Goal: Browse casually: Explore the website without a specific task or goal

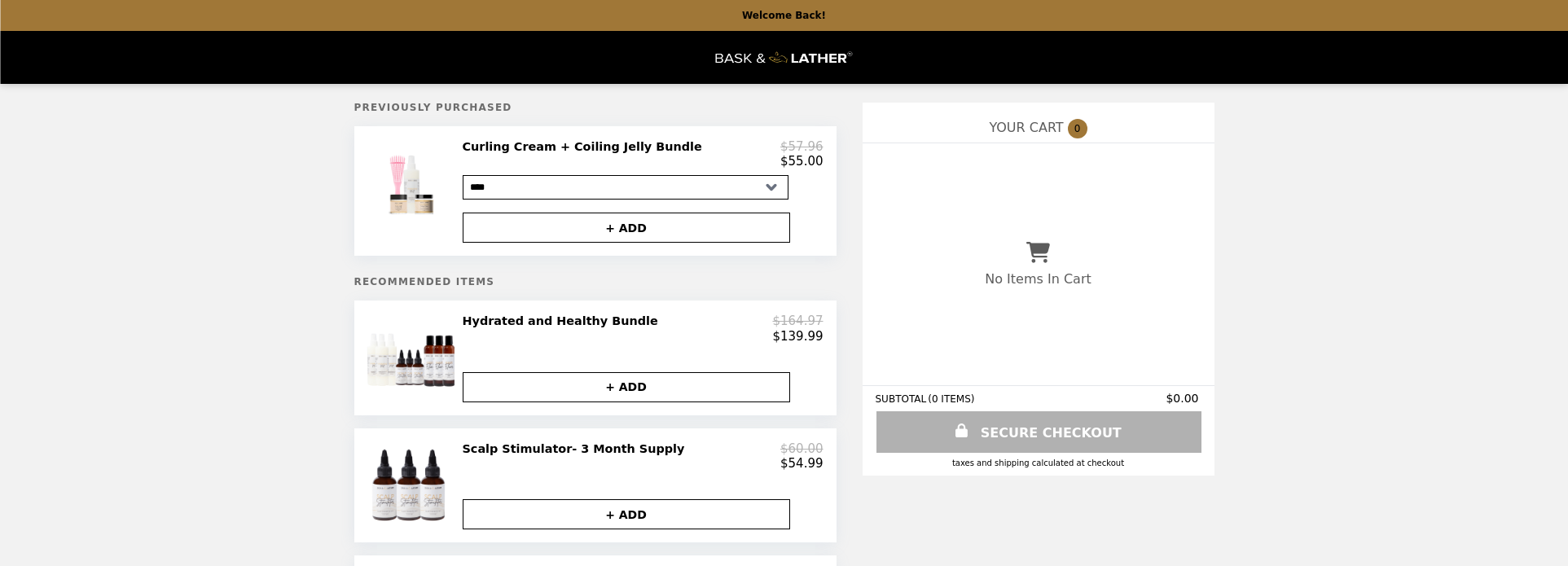
click at [756, 55] on img "Main" at bounding box center [784, 58] width 137 height 34
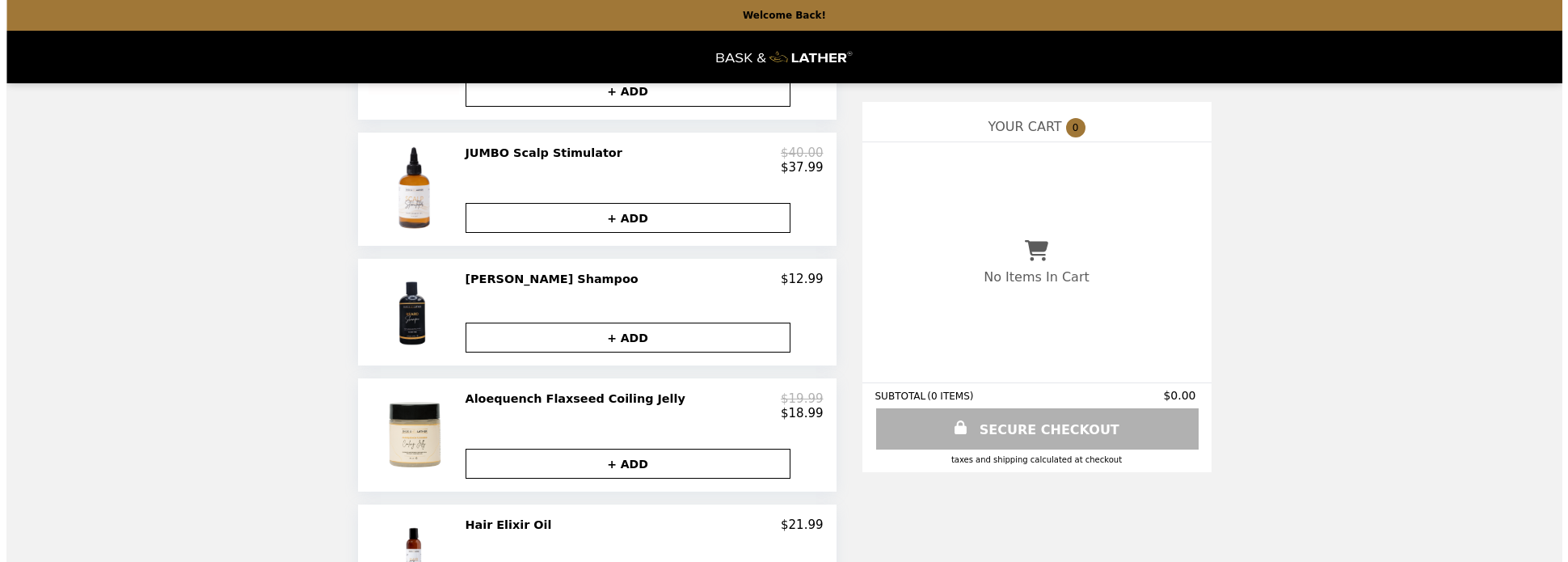
scroll to position [1036, 0]
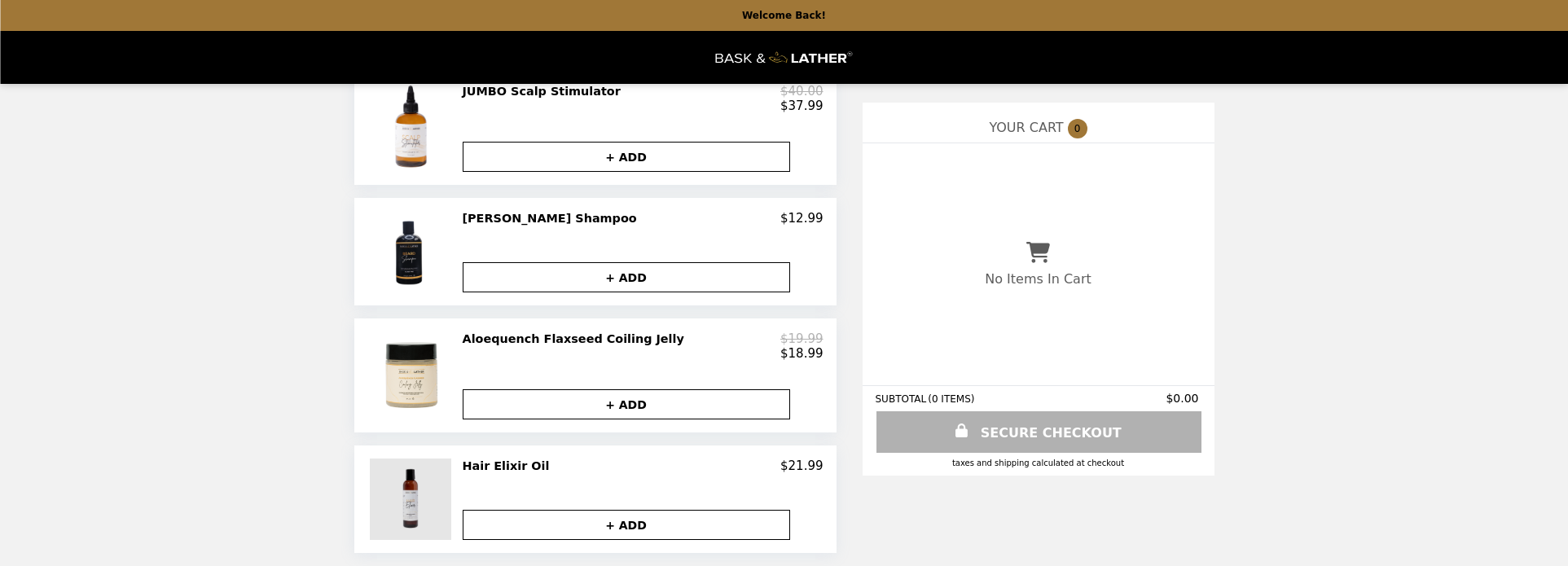
click at [409, 491] on img at bounding box center [413, 499] width 86 height 81
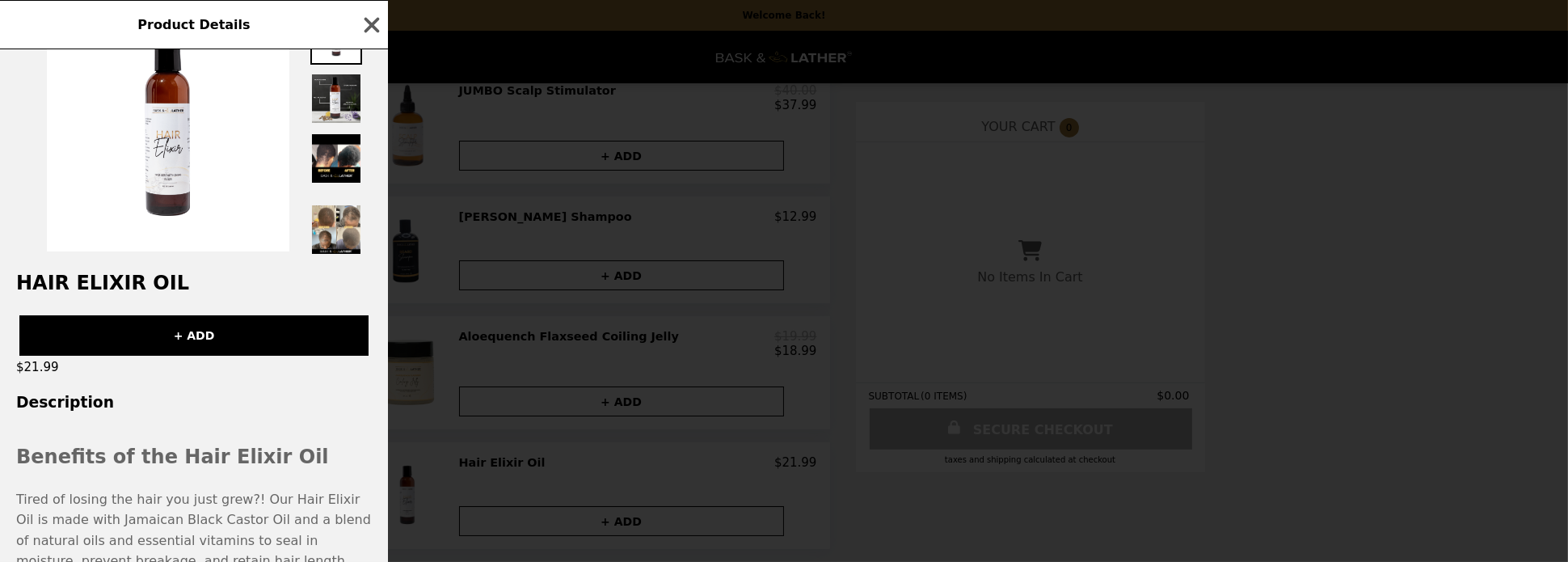
scroll to position [0, 0]
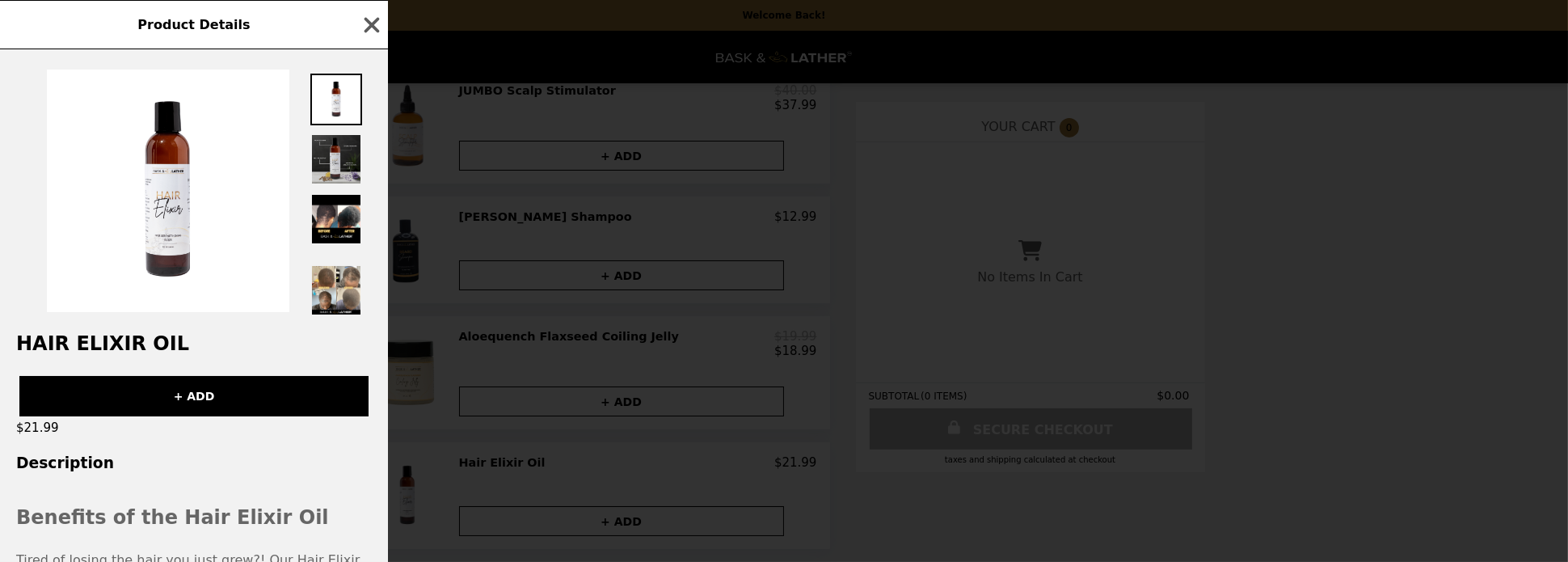
click at [330, 166] on img at bounding box center [336, 159] width 52 height 52
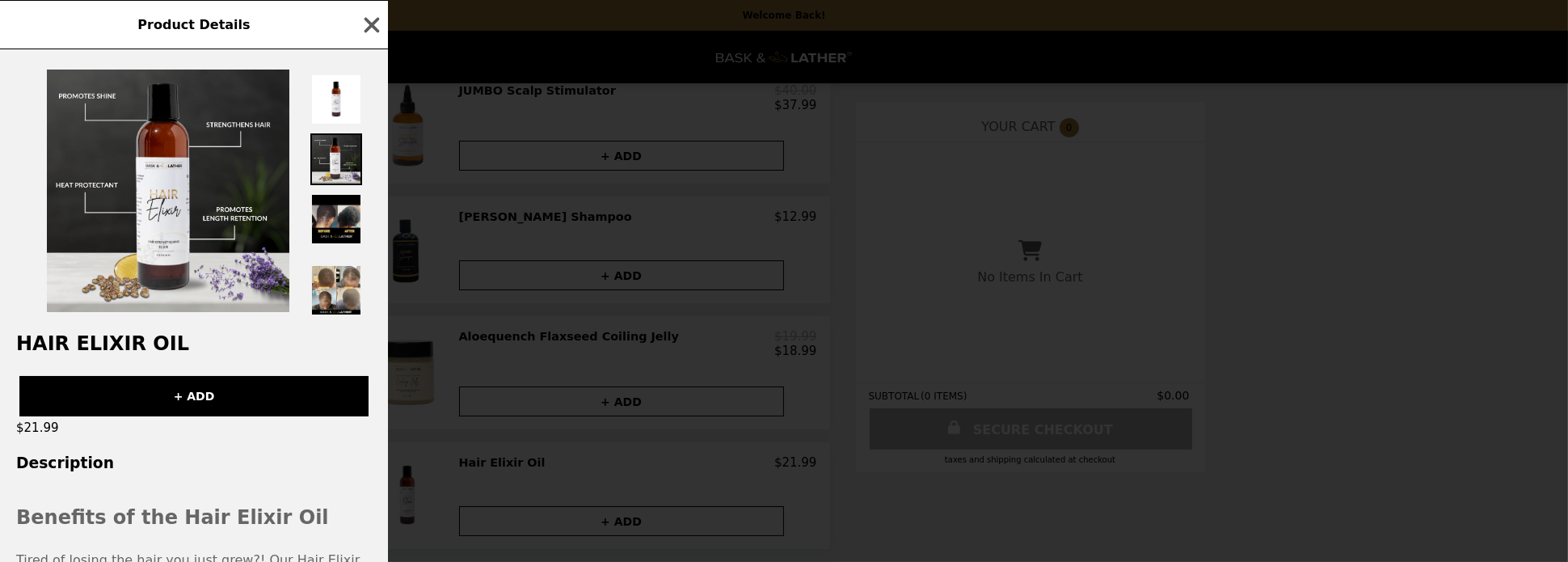
click at [335, 218] on img at bounding box center [336, 219] width 52 height 52
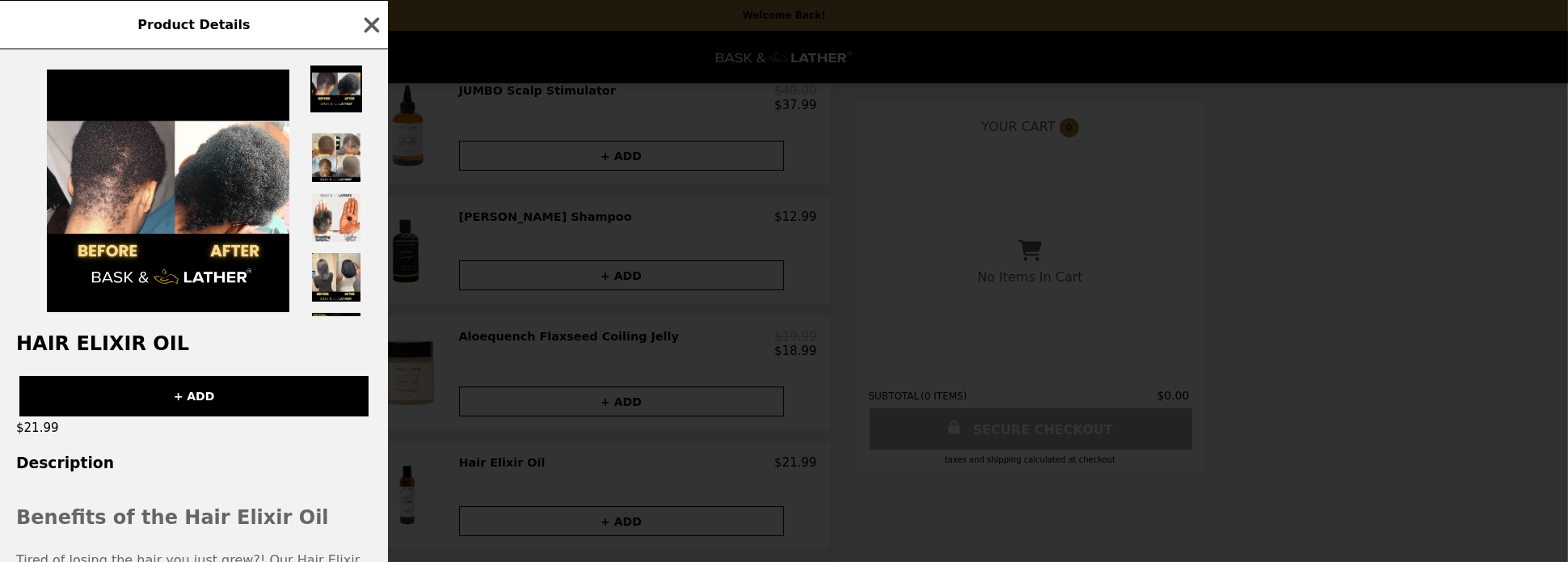
scroll to position [161, 0]
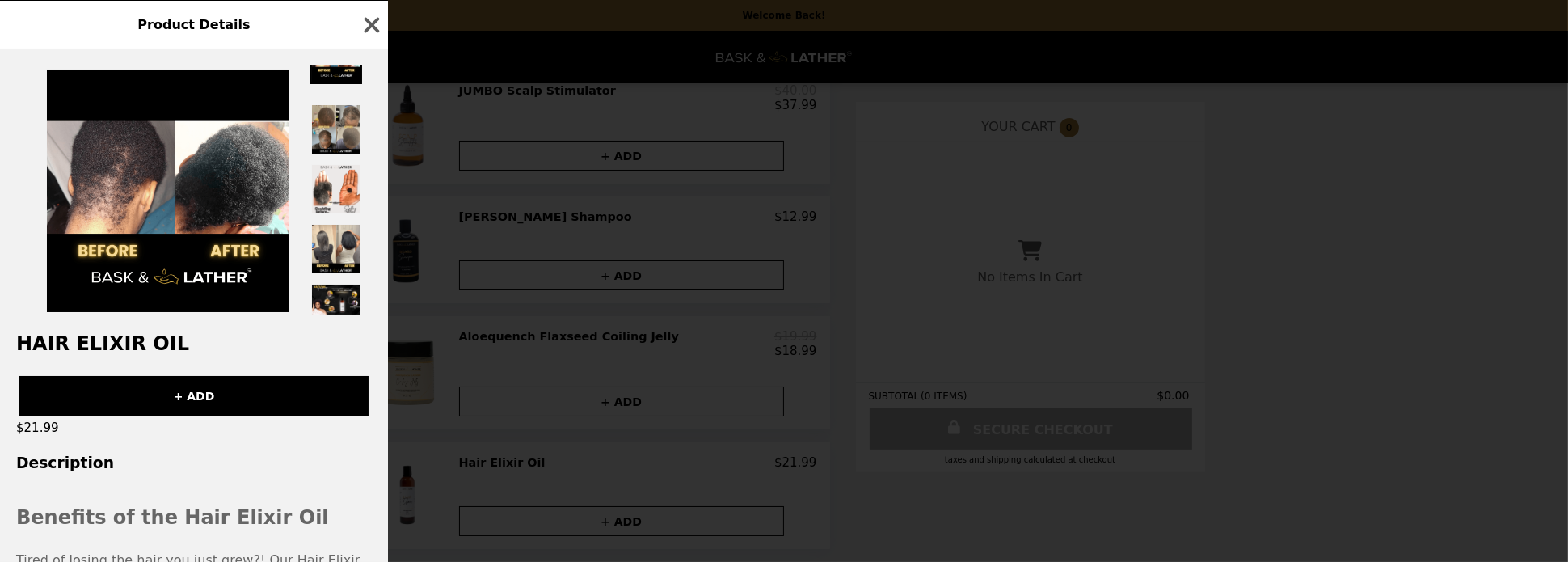
click at [350, 155] on img at bounding box center [336, 129] width 52 height 52
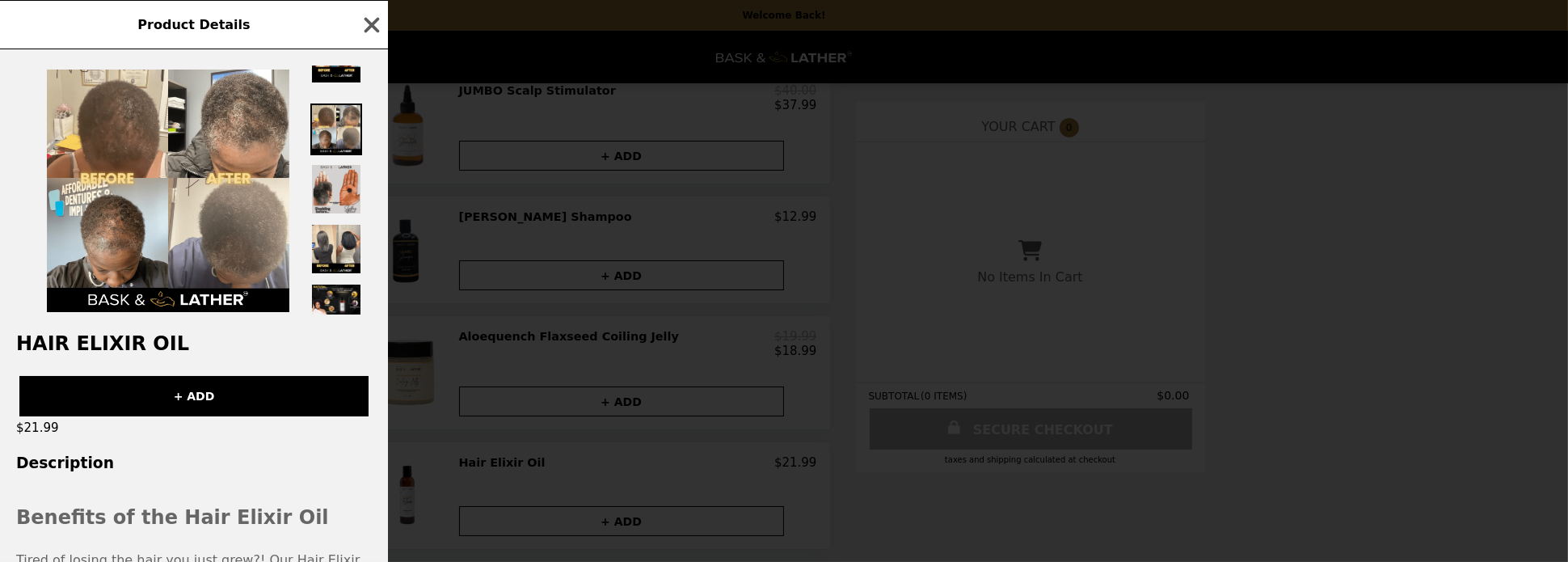
click at [334, 215] on img at bounding box center [336, 189] width 52 height 52
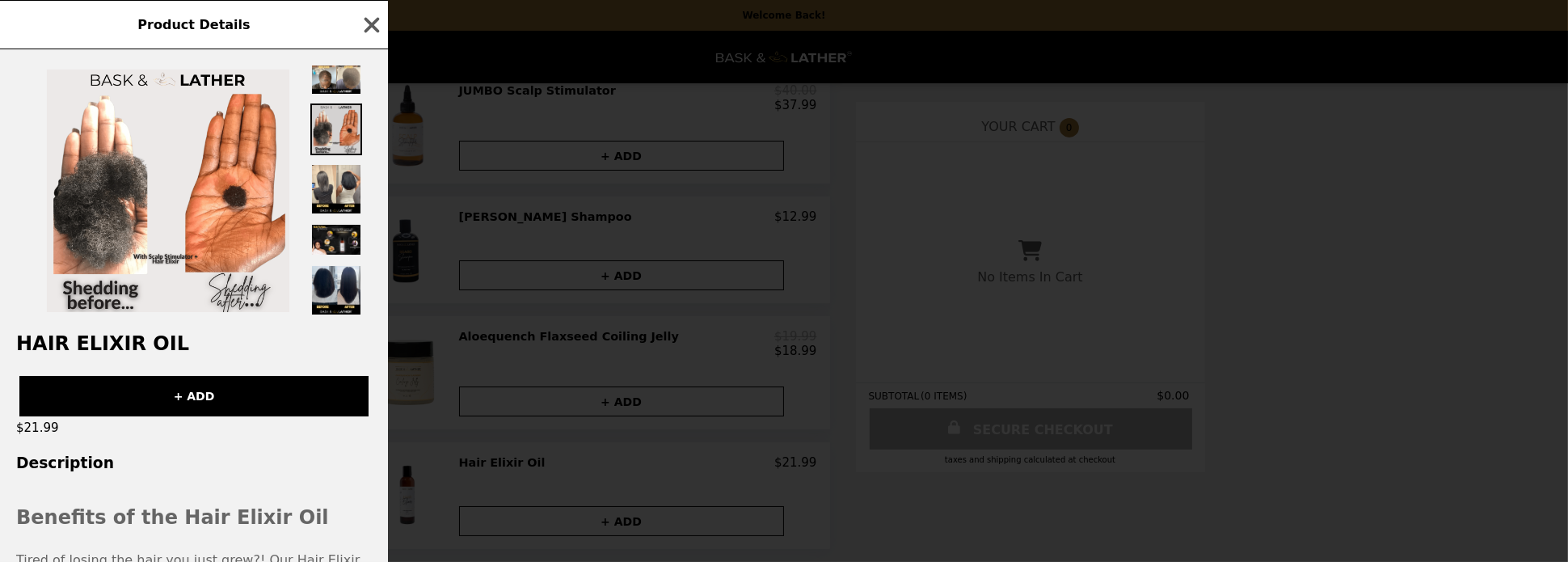
scroll to position [261, 0]
click at [344, 185] on img at bounding box center [336, 189] width 52 height 52
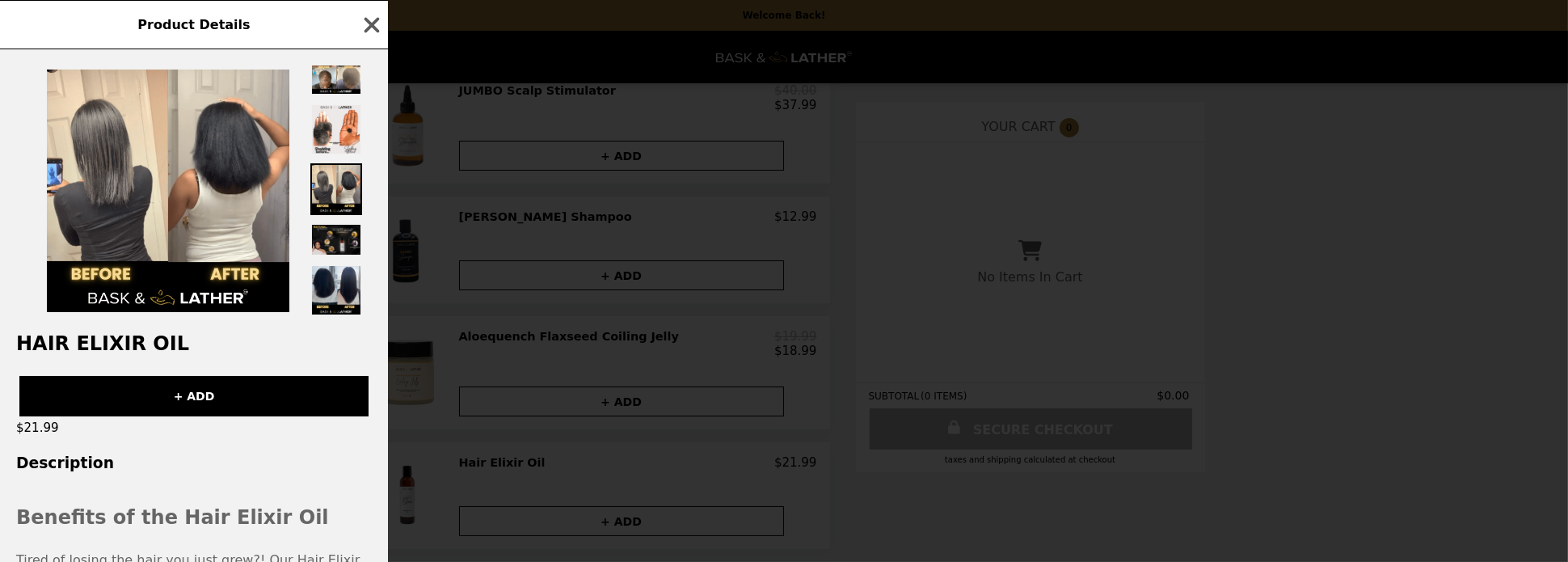
click at [332, 241] on img at bounding box center [336, 240] width 52 height 33
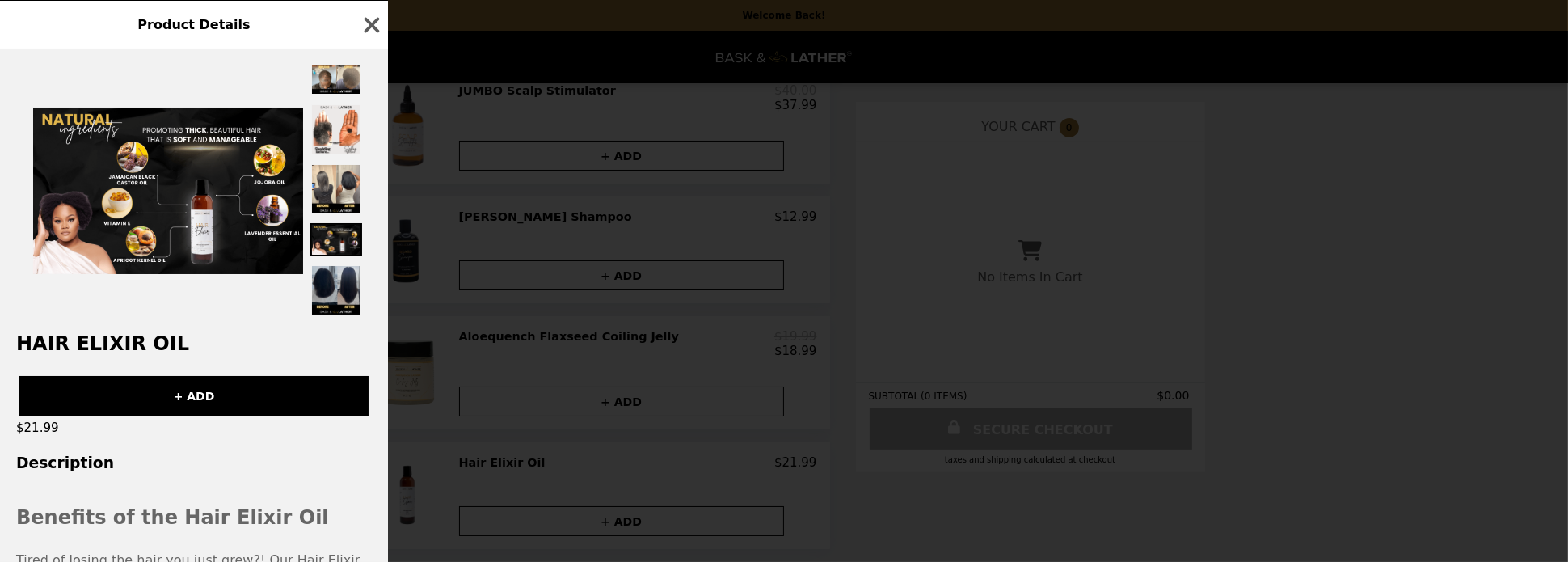
click at [334, 282] on img at bounding box center [336, 291] width 52 height 52
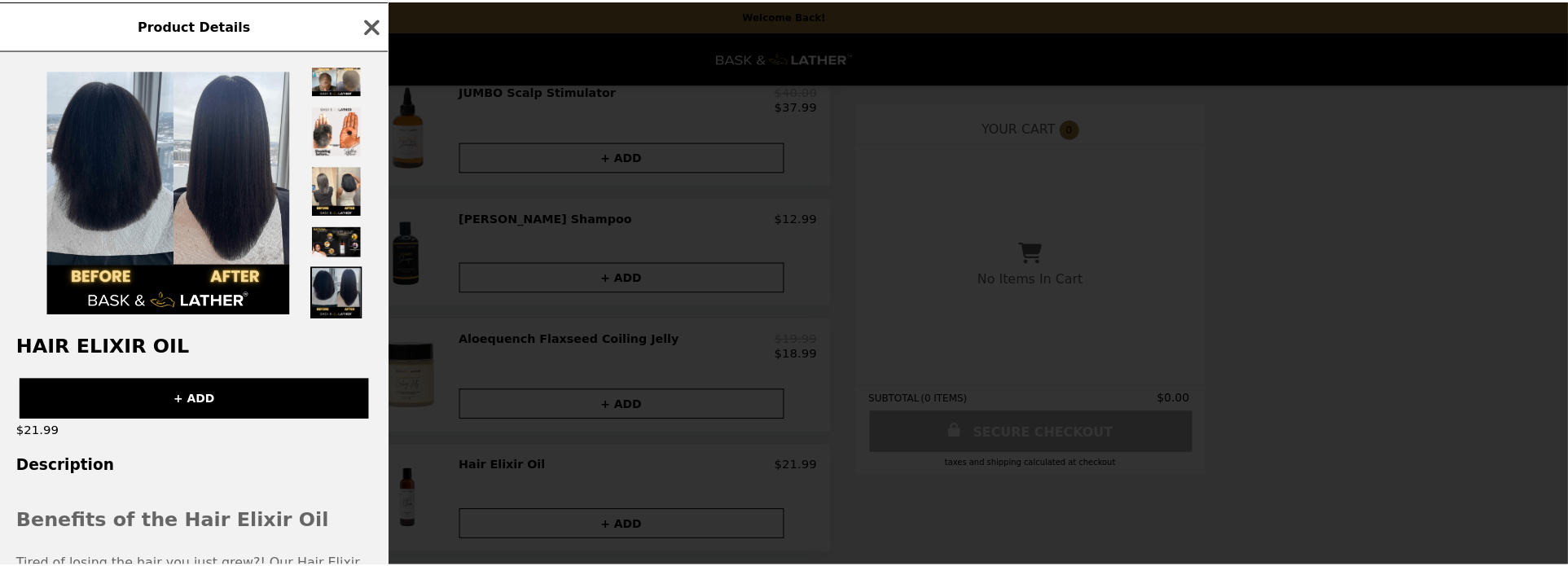
scroll to position [80, 0]
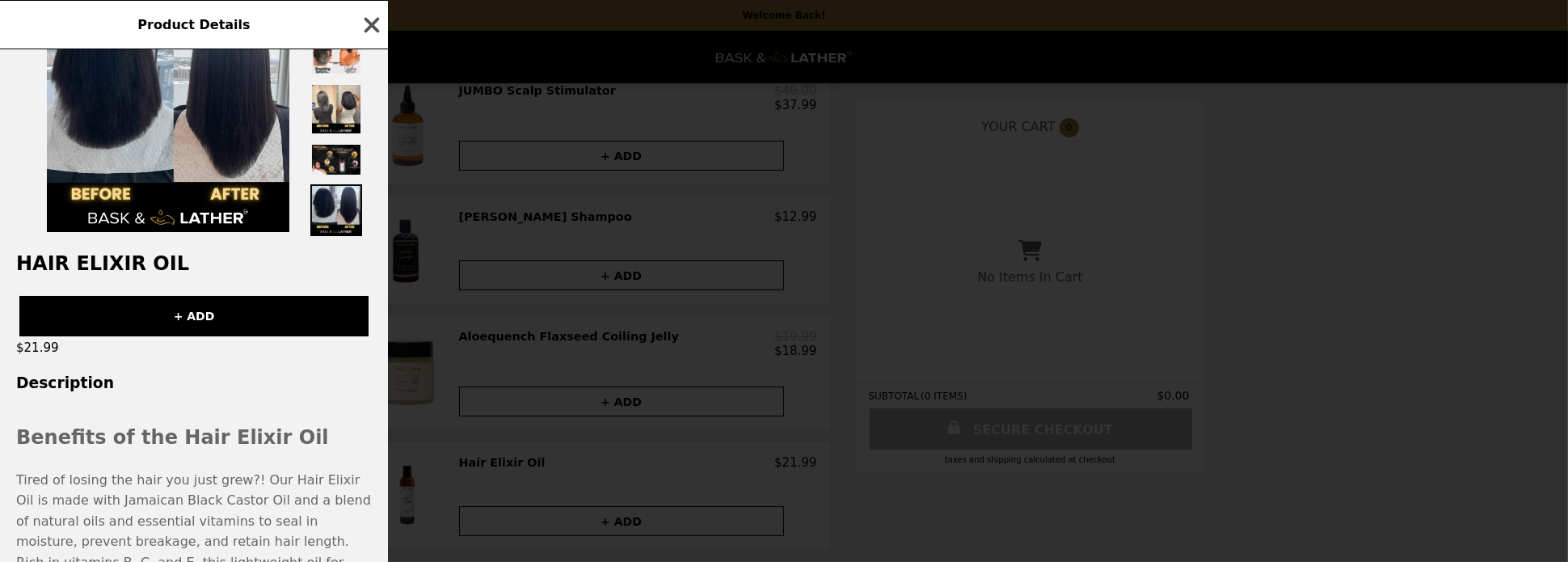
click at [371, 18] on icon "button" at bounding box center [371, 25] width 24 height 24
